Goal: Task Accomplishment & Management: Use online tool/utility

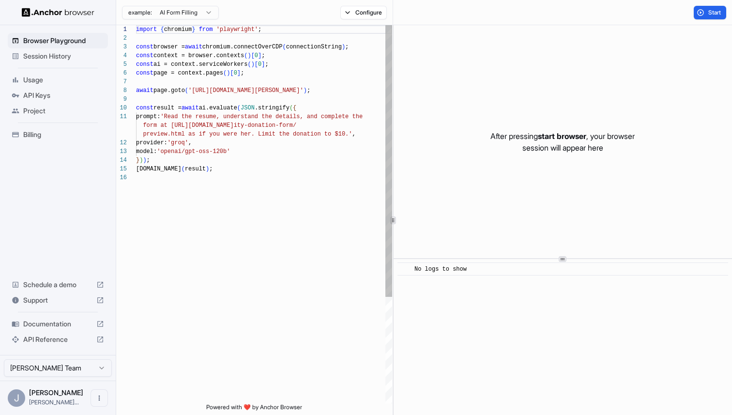
scroll to position [87, 0]
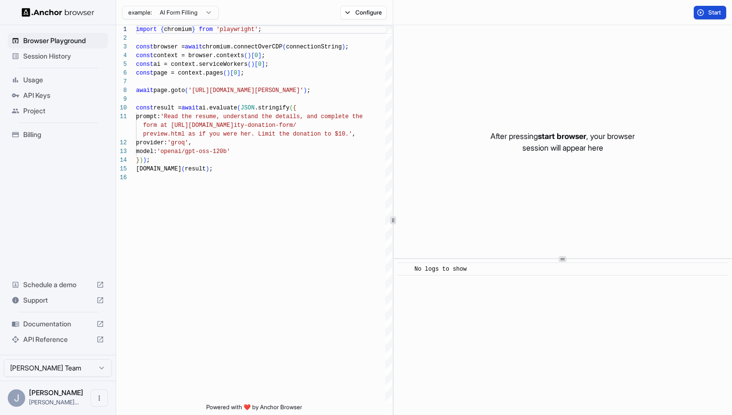
click at [720, 14] on span "Start" at bounding box center [715, 13] width 14 height 8
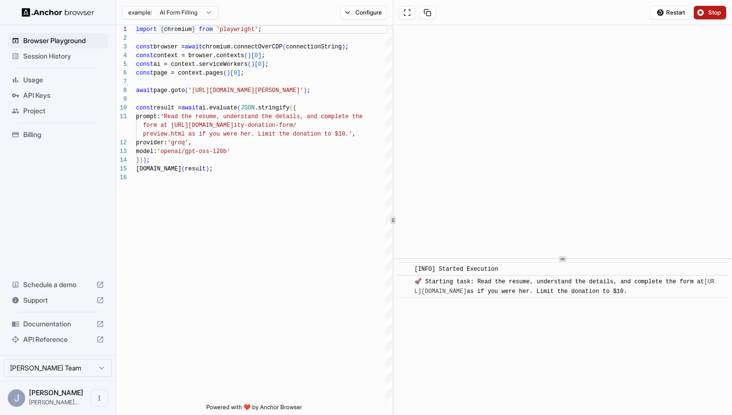
click at [39, 81] on span "Usage" at bounding box center [63, 80] width 81 height 10
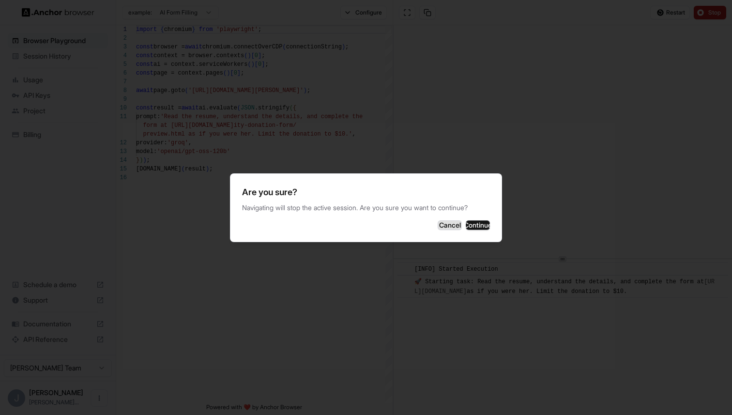
click at [438, 230] on button "Cancel" at bounding box center [450, 225] width 24 height 10
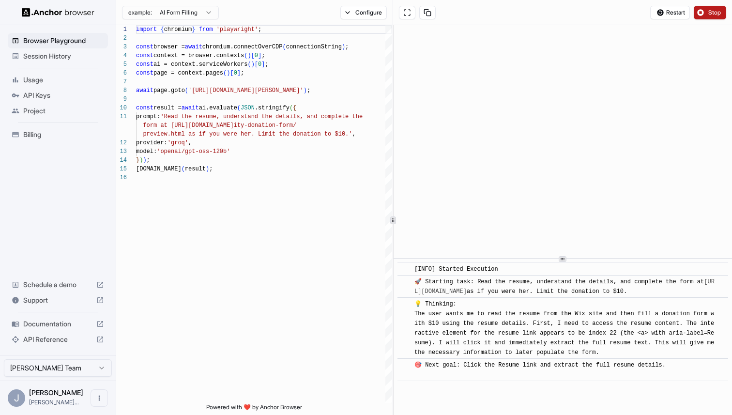
click at [74, 59] on span "Session History" at bounding box center [63, 56] width 81 height 10
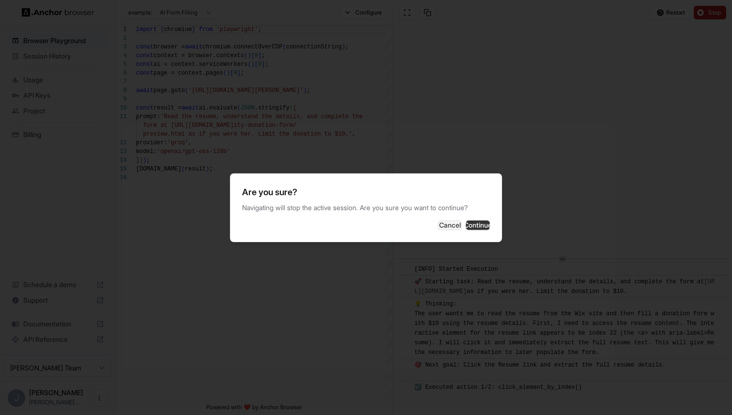
click at [473, 225] on button "Continue" at bounding box center [478, 225] width 24 height 10
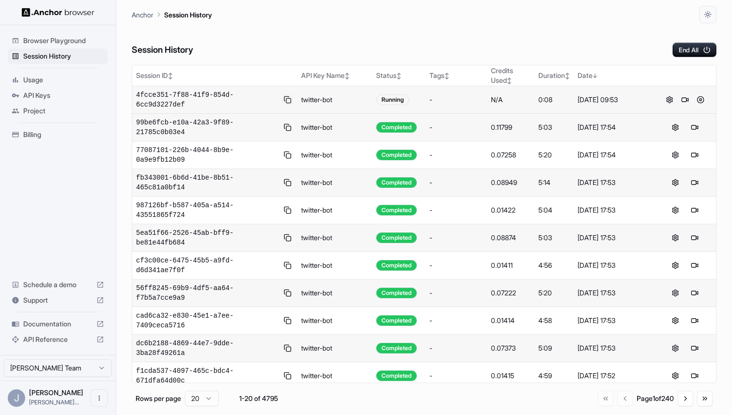
click at [283, 99] on button at bounding box center [287, 100] width 11 height 12
click at [35, 98] on span "API Keys" at bounding box center [63, 96] width 81 height 10
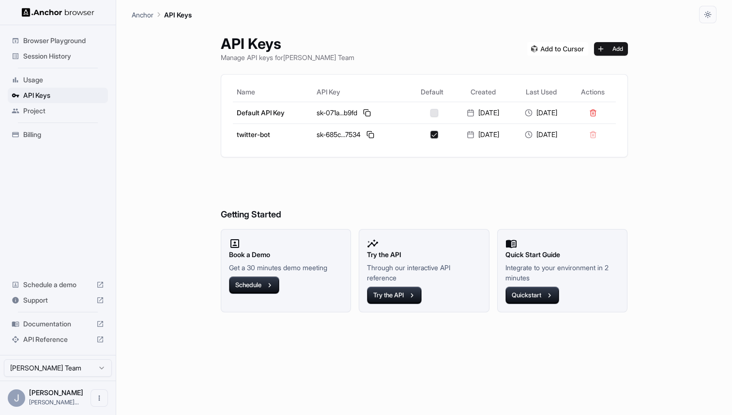
click at [67, 55] on span "Session History" at bounding box center [63, 56] width 81 height 10
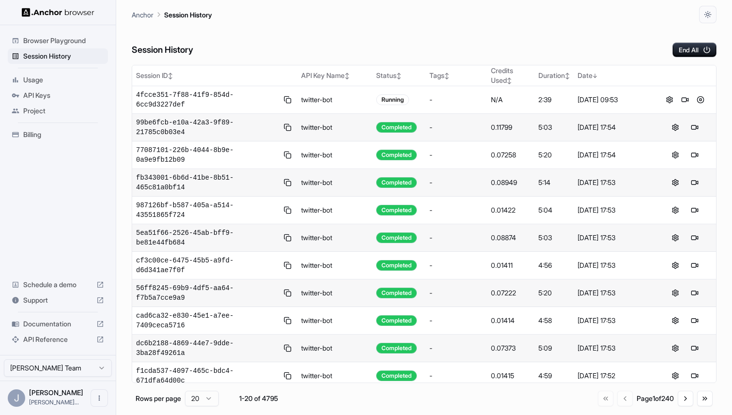
click at [44, 100] on div "API Keys" at bounding box center [58, 95] width 100 height 15
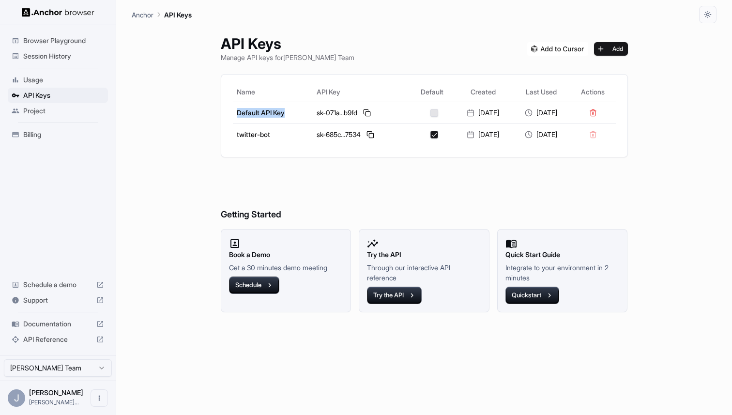
drag, startPoint x: 291, startPoint y: 115, endPoint x: 180, endPoint y: 71, distance: 118.9
click at [233, 114] on td "Default API Key" at bounding box center [273, 113] width 80 height 22
copy td "Default API Key"
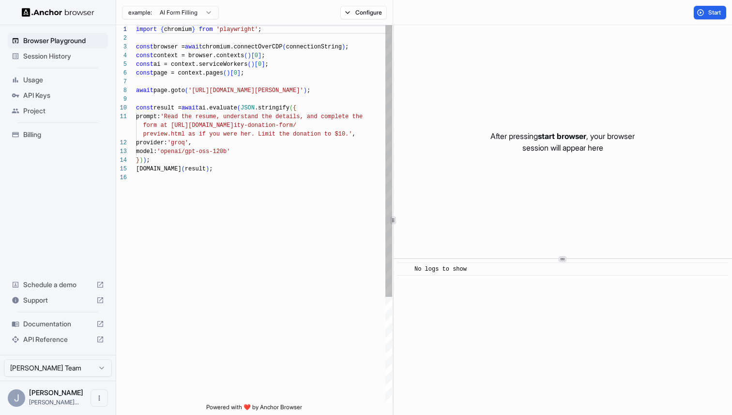
scroll to position [44, 0]
click at [297, 156] on div "import { chromium } from 'playwright' ; const browser = await chromium.connectO…" at bounding box center [264, 288] width 256 height 526
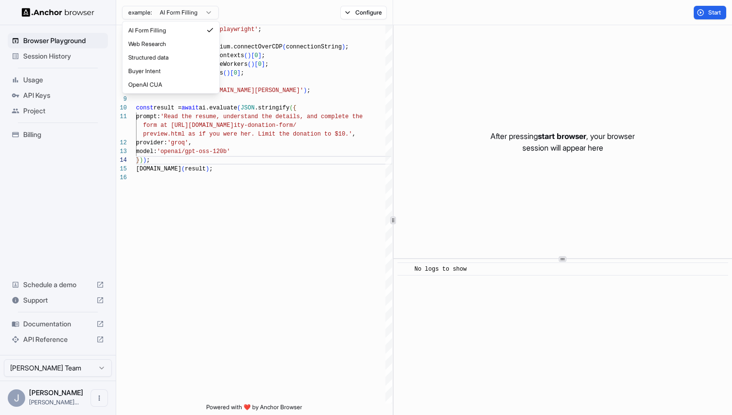
click at [214, 11] on html "Browser Playground Session History Usage API Keys Project Billing Schedule a de…" at bounding box center [366, 207] width 732 height 415
type textarea "**********"
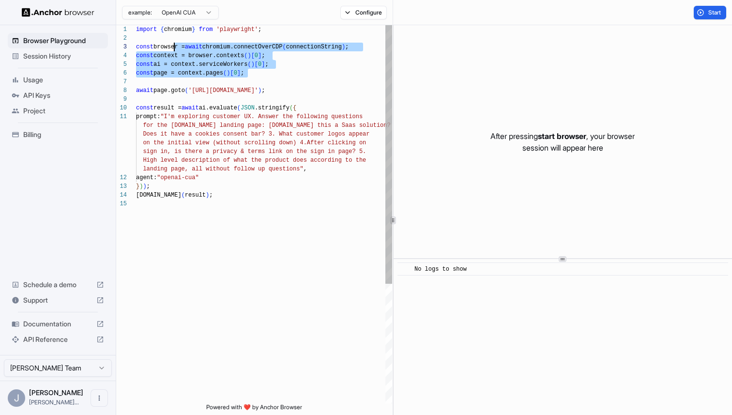
scroll to position [0, 0]
drag, startPoint x: 174, startPoint y: 46, endPoint x: 100, endPoint y: 31, distance: 75.1
click at [136, 31] on div "import { chromium } from 'playwright' ; const browser = await chromium.connectO…" at bounding box center [264, 301] width 256 height 553
click at [170, 46] on div "import { chromium } from 'playwright' ; const browser = await chromium.connectO…" at bounding box center [264, 301] width 256 height 553
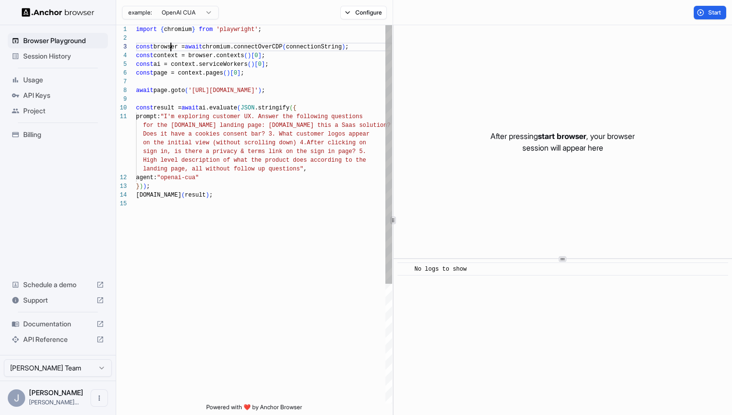
scroll to position [17, 0]
